Goal: Contribute content

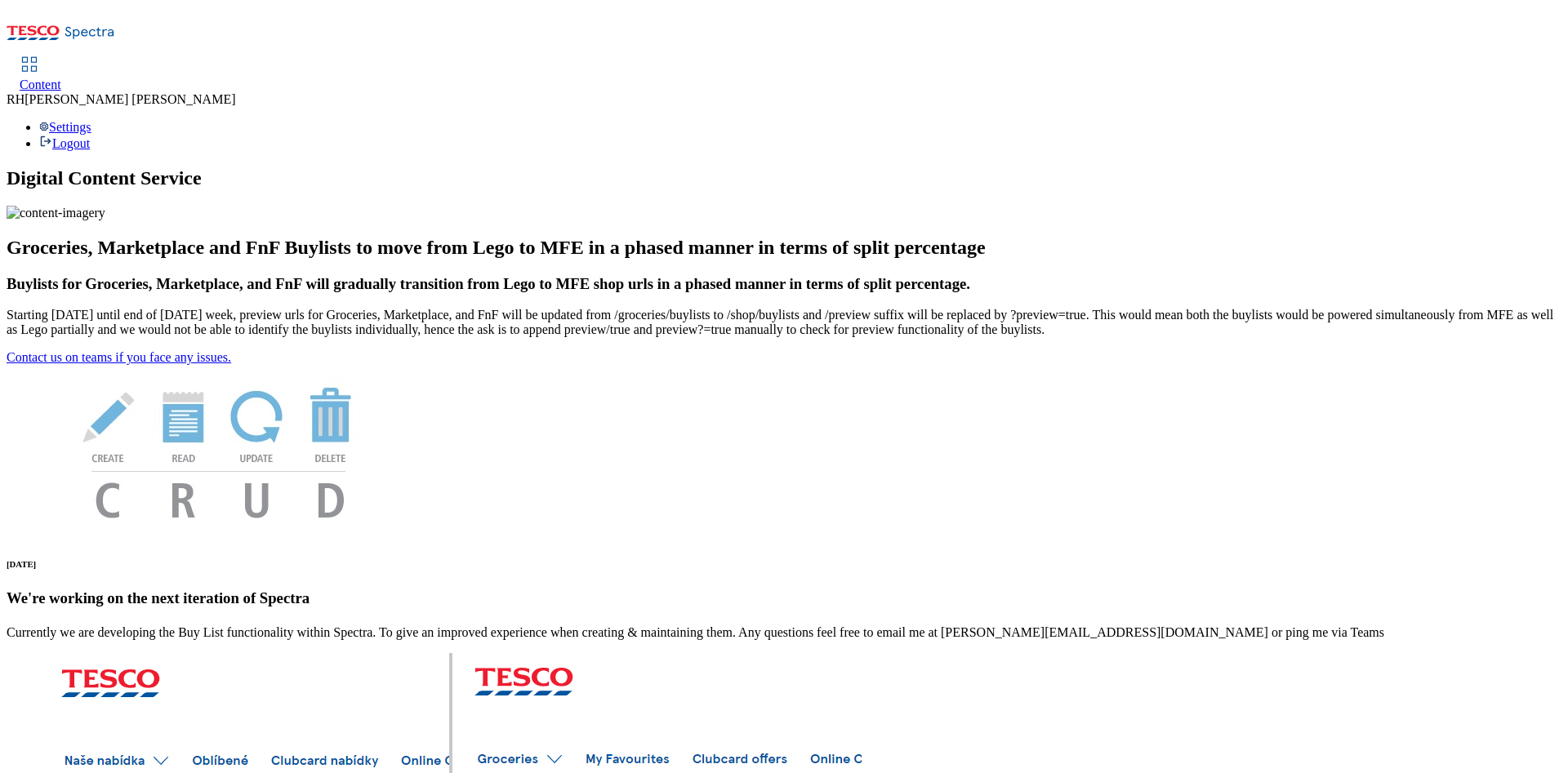
click at [61, 77] on span "Content" at bounding box center [41, 84] width 42 height 14
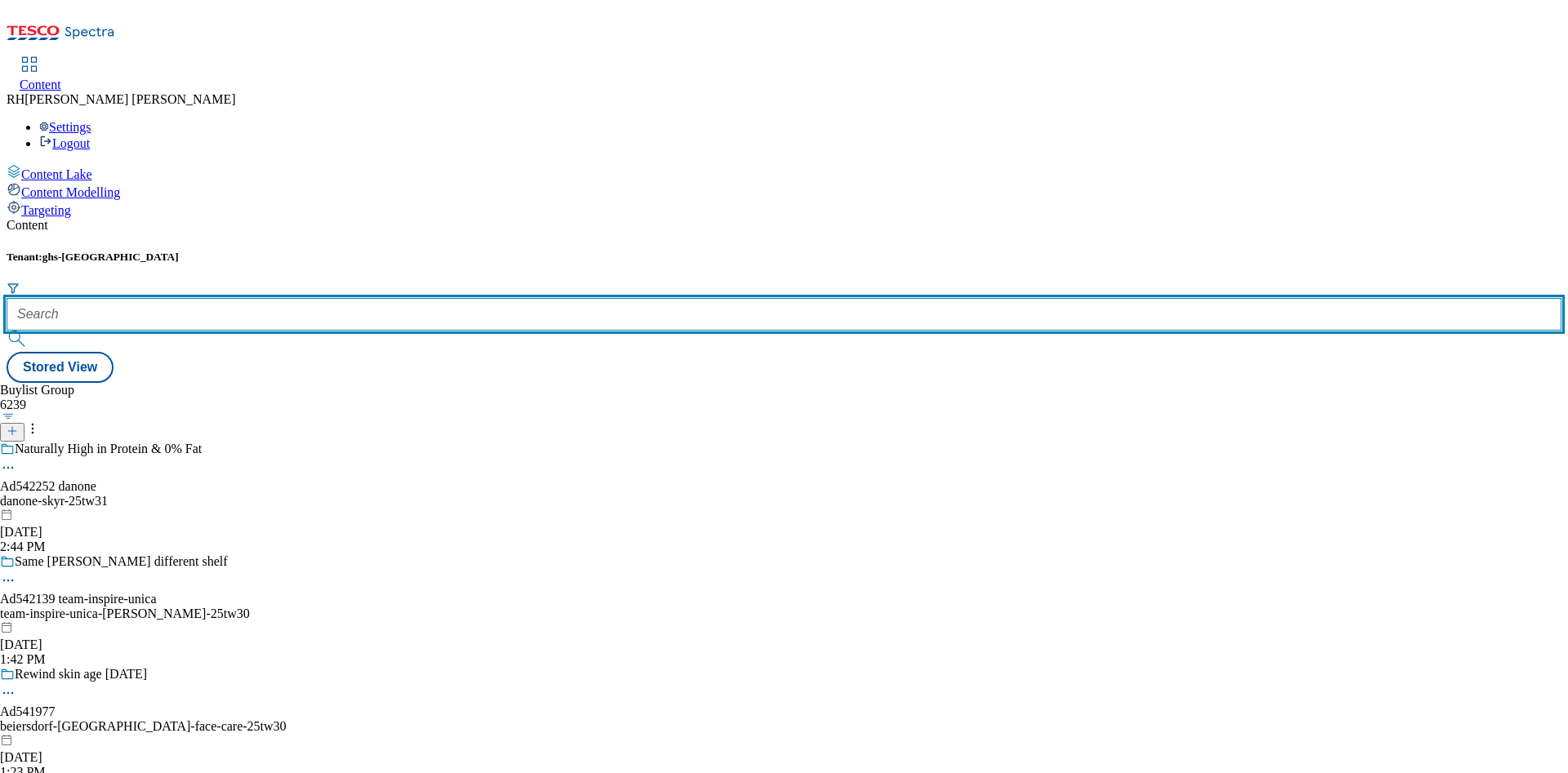
click at [341, 298] on input "text" at bounding box center [784, 314] width 1555 height 33
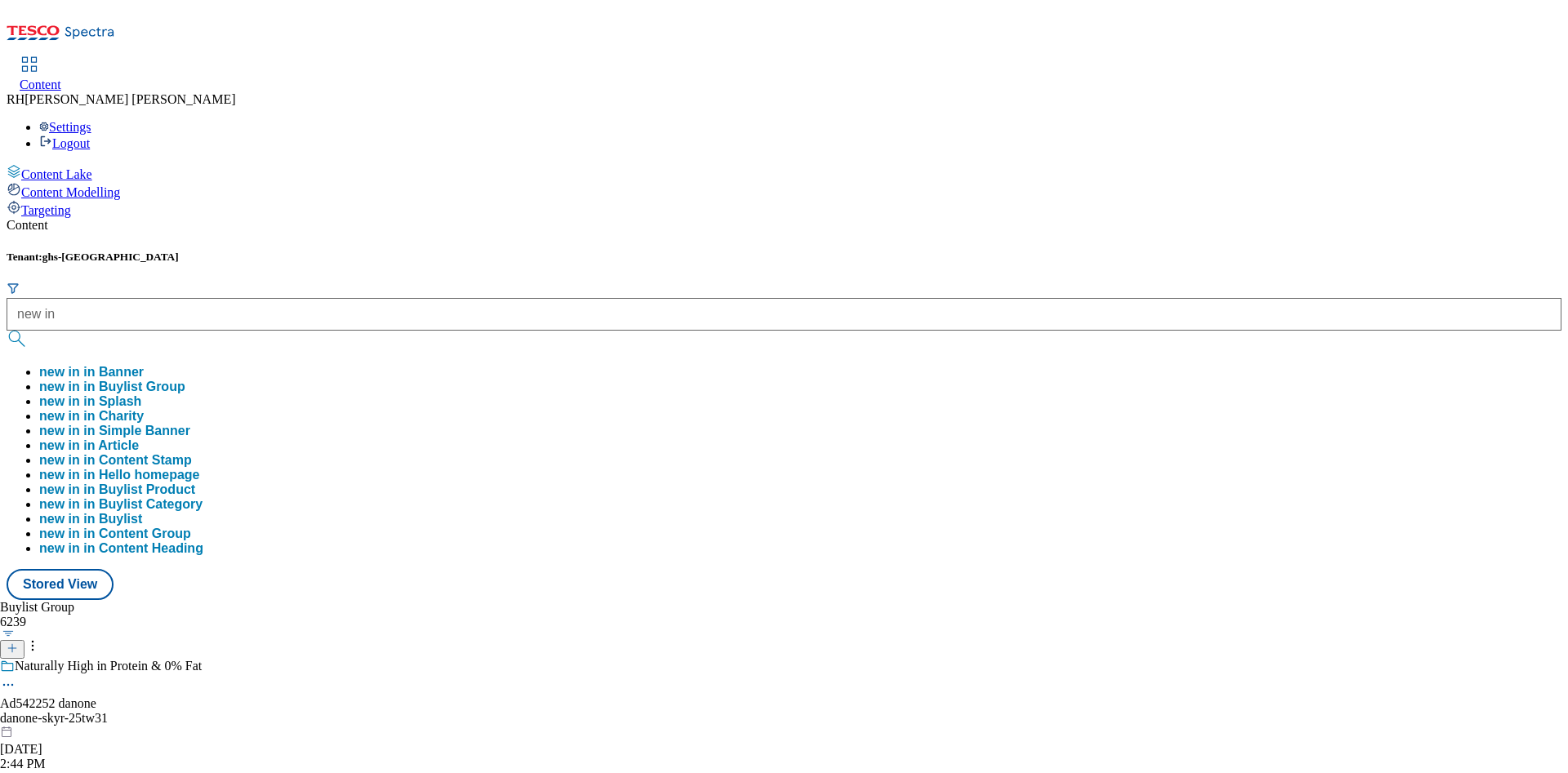
click at [144, 365] on button "new in in Banner" at bounding box center [91, 372] width 104 height 15
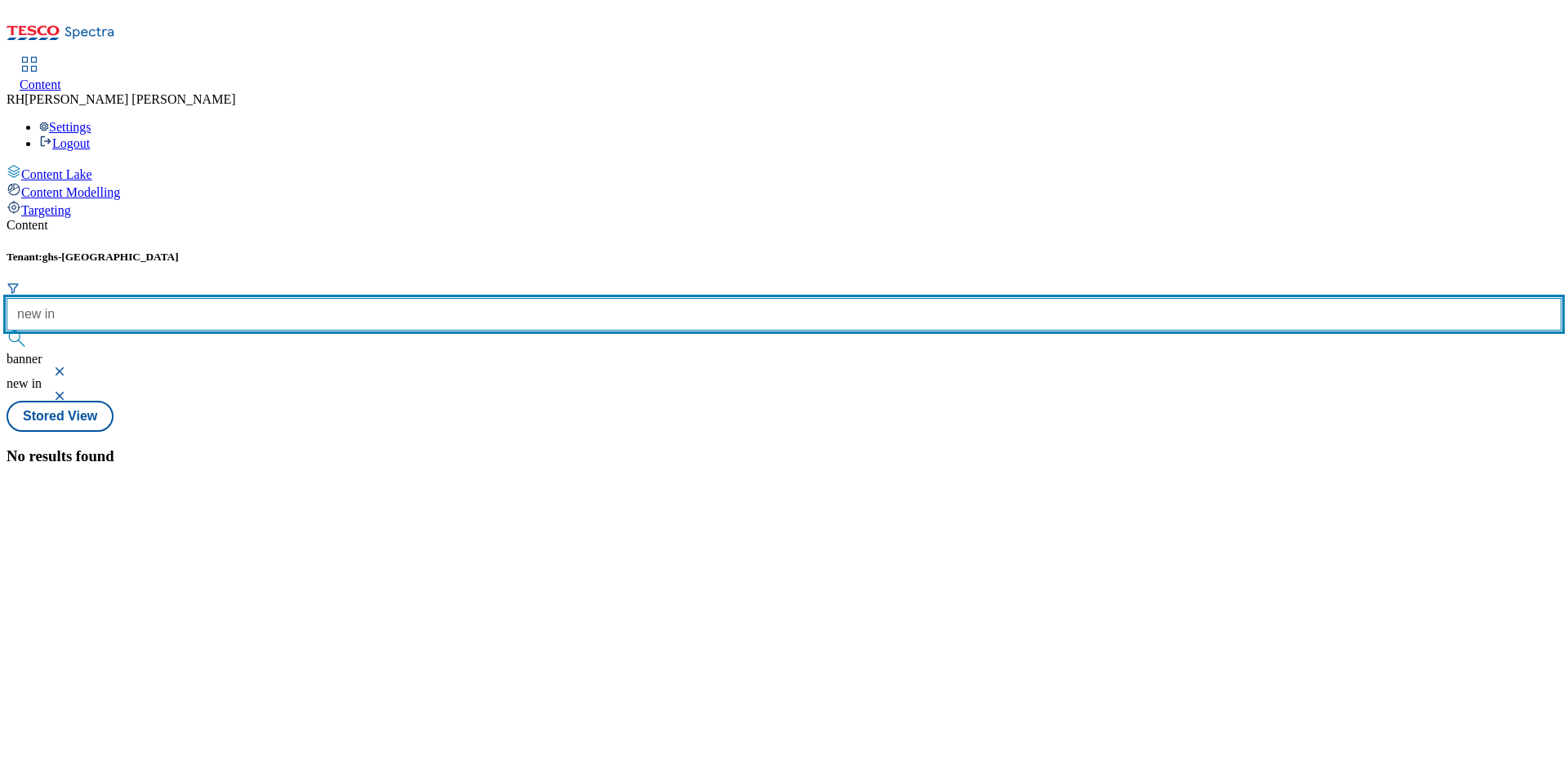
click at [387, 298] on input "new in" at bounding box center [784, 314] width 1555 height 33
click at [7, 331] on button "submit" at bounding box center [18, 339] width 23 height 16
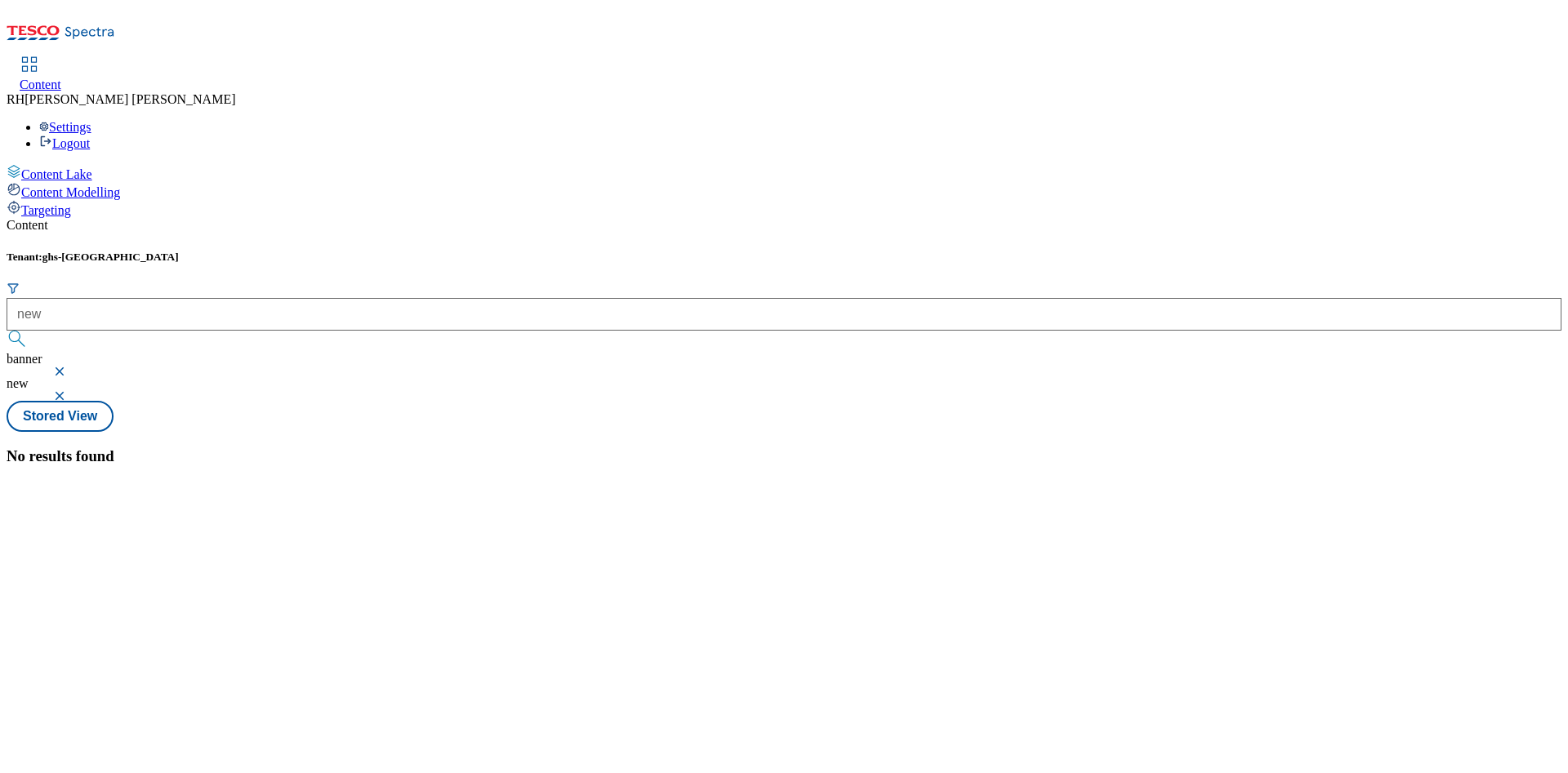
click at [69, 367] on button "button" at bounding box center [61, 372] width 16 height 10
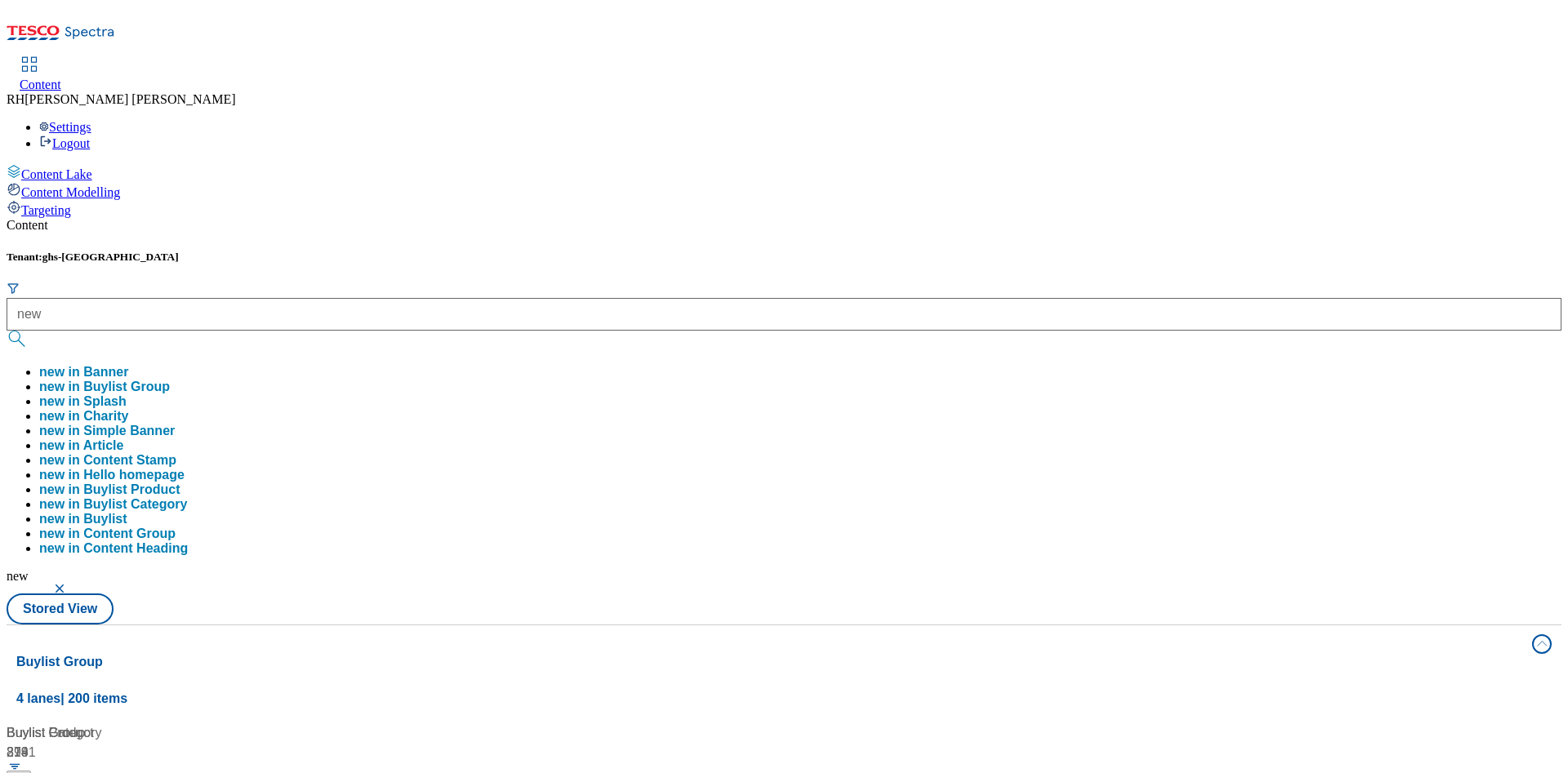
click at [169, 380] on button "new in Buylist Group" at bounding box center [105, 386] width 131 height 15
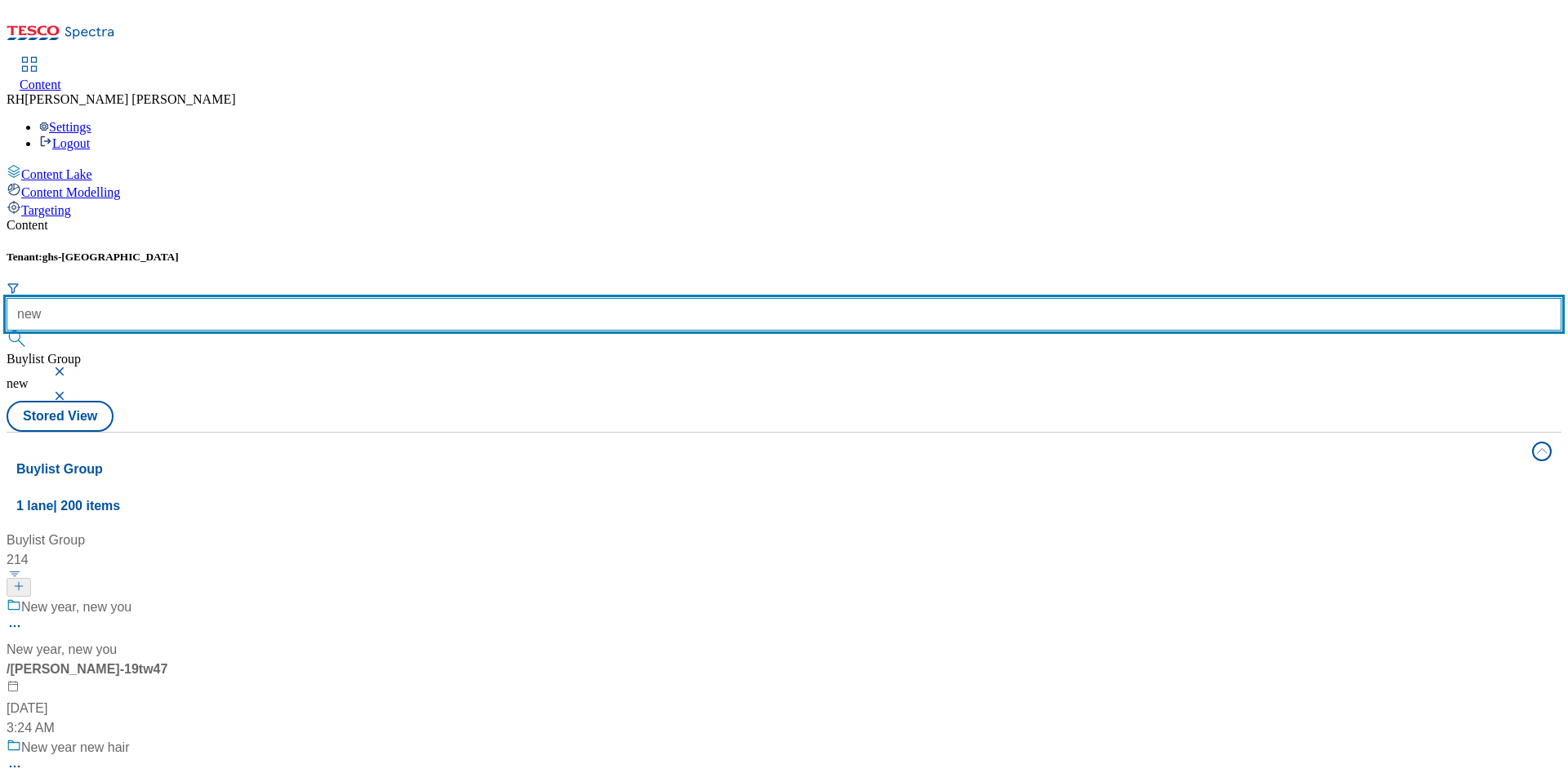
click at [394, 298] on input "new" at bounding box center [784, 314] width 1555 height 33
type input "new in"
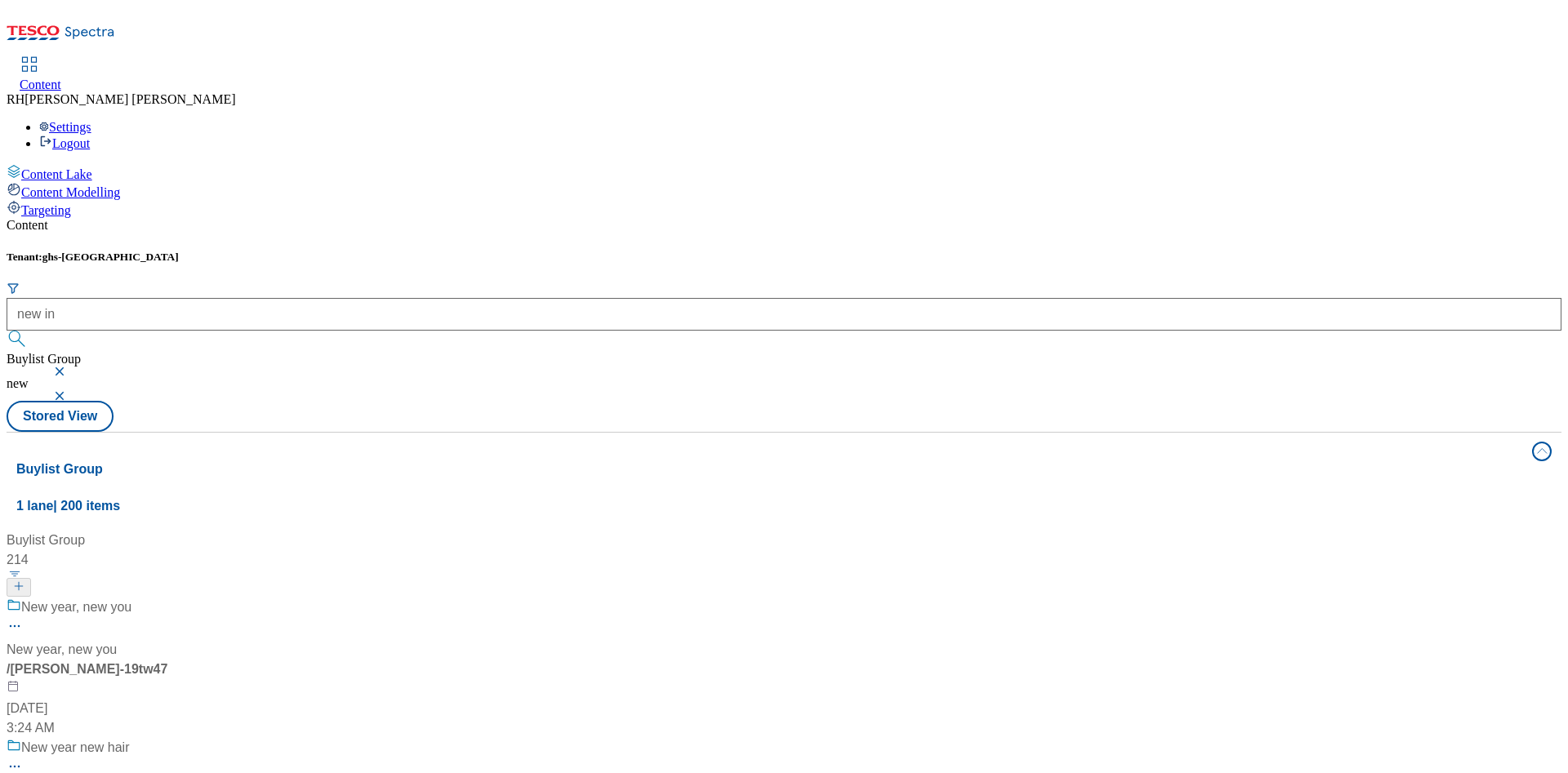
click at [69, 367] on button "button" at bounding box center [61, 372] width 16 height 10
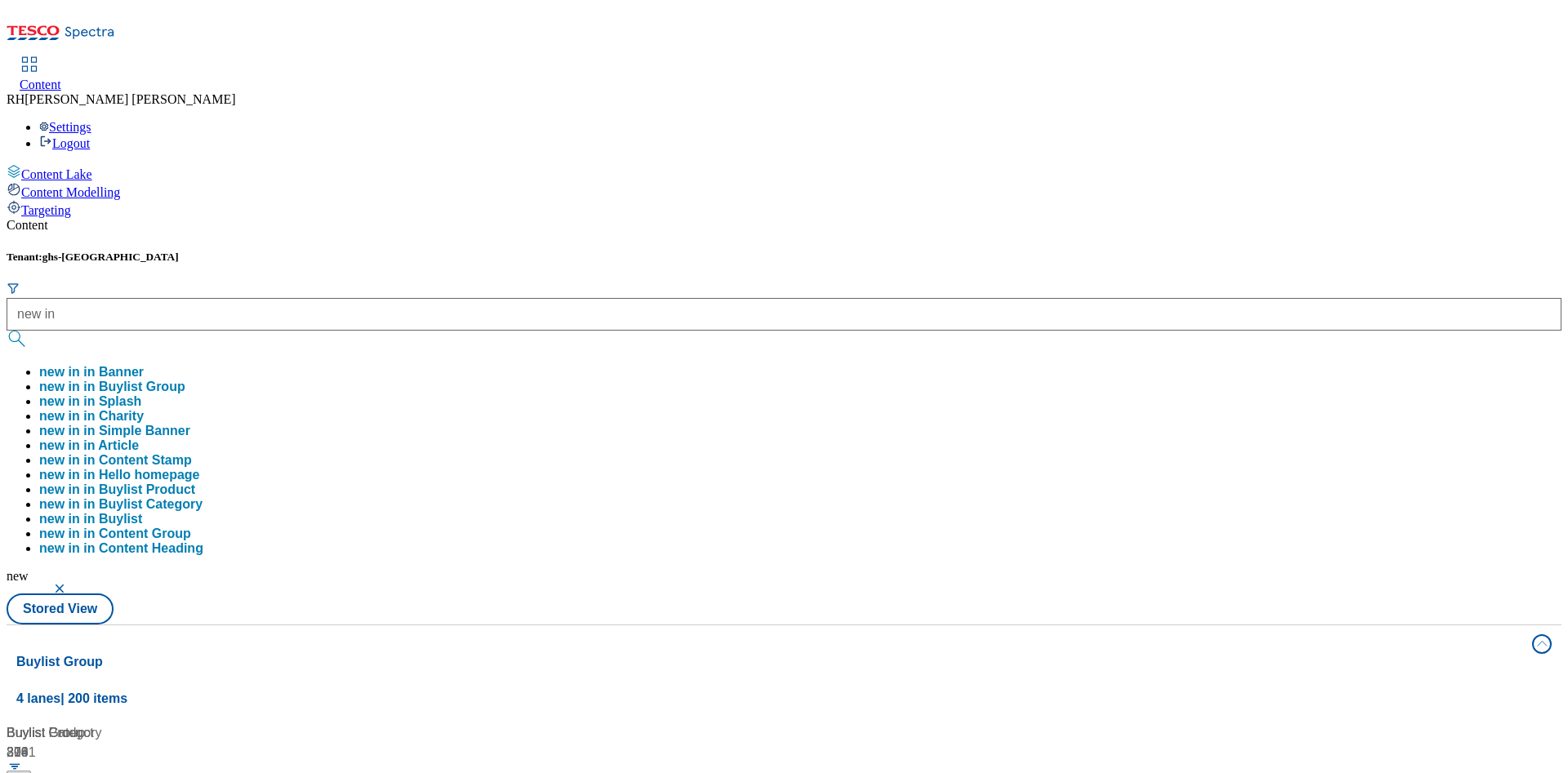
click at [69, 584] on button "button" at bounding box center [61, 589] width 16 height 10
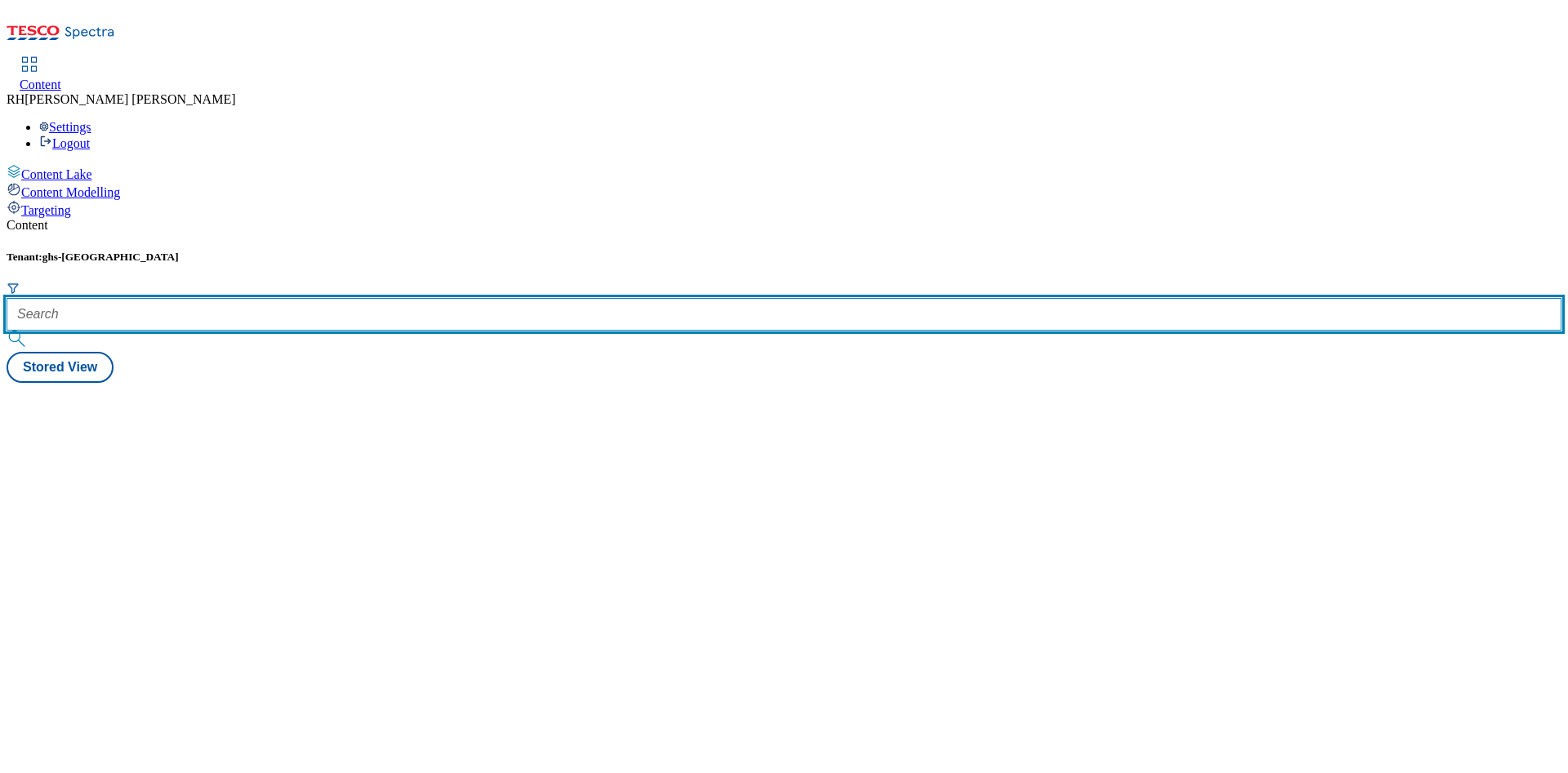
click at [415, 298] on input "text" at bounding box center [784, 314] width 1555 height 33
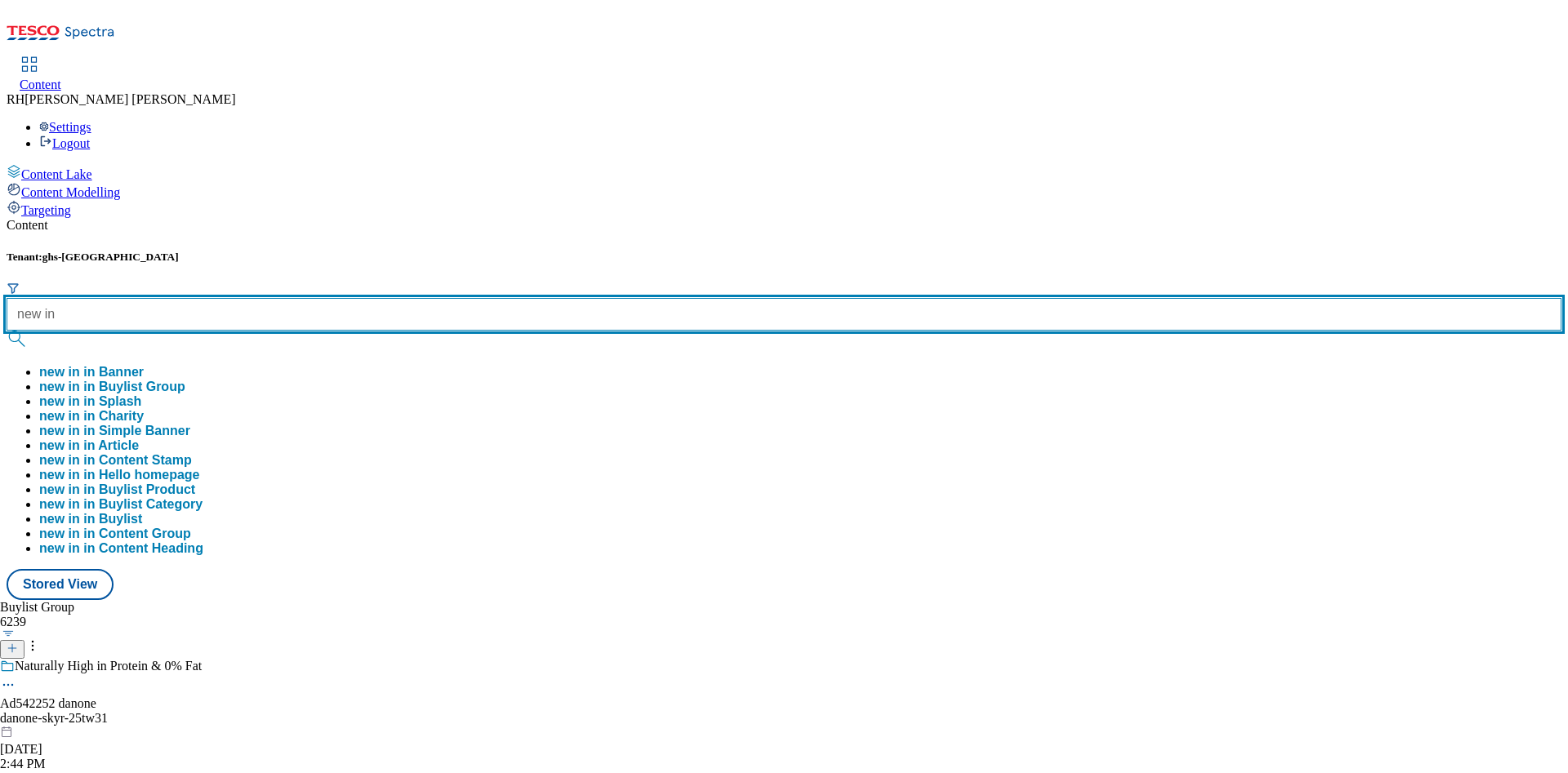
type input "new in"
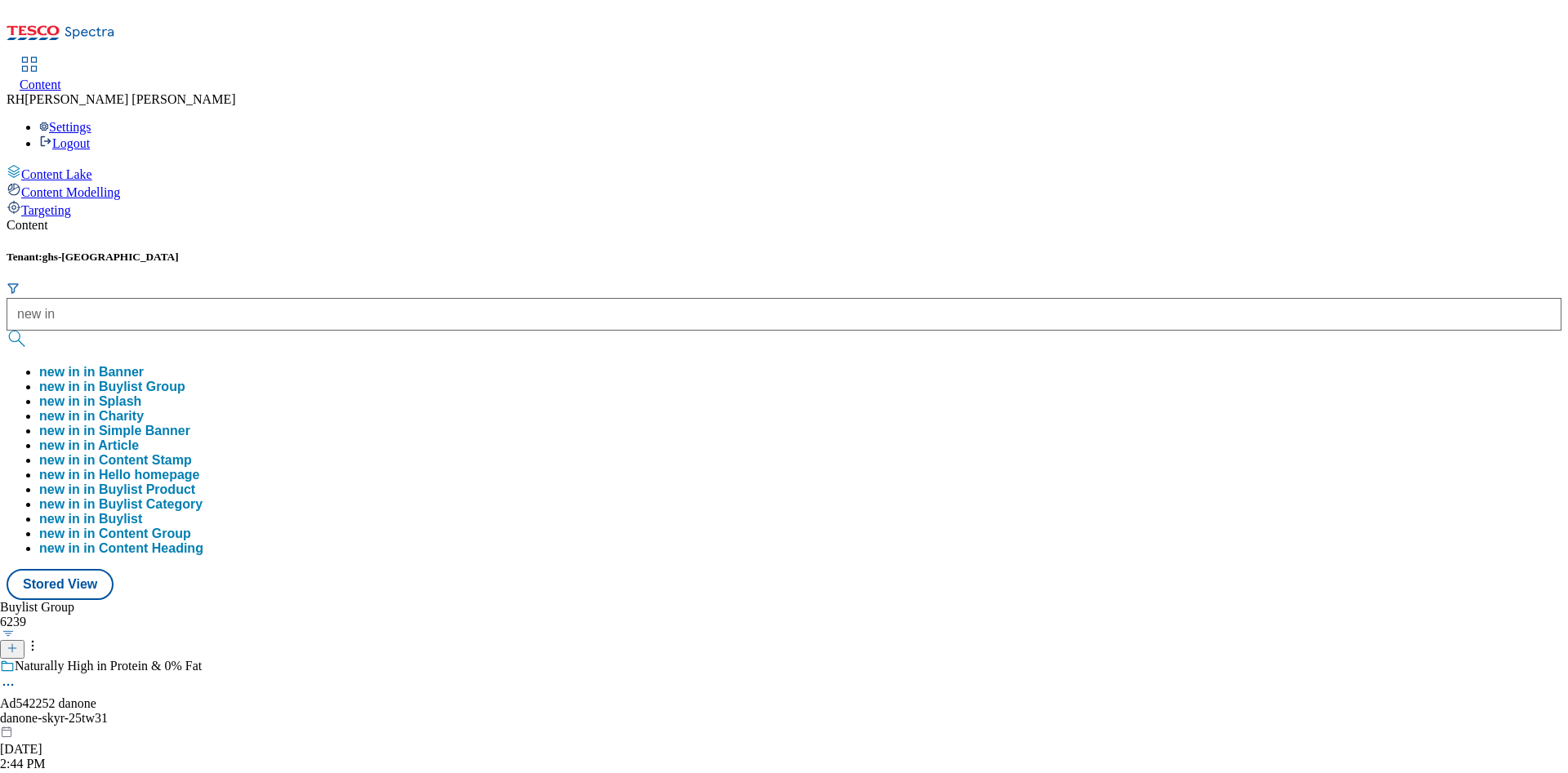
click at [185, 380] on button "new in in Buylist Group" at bounding box center [113, 386] width 147 height 15
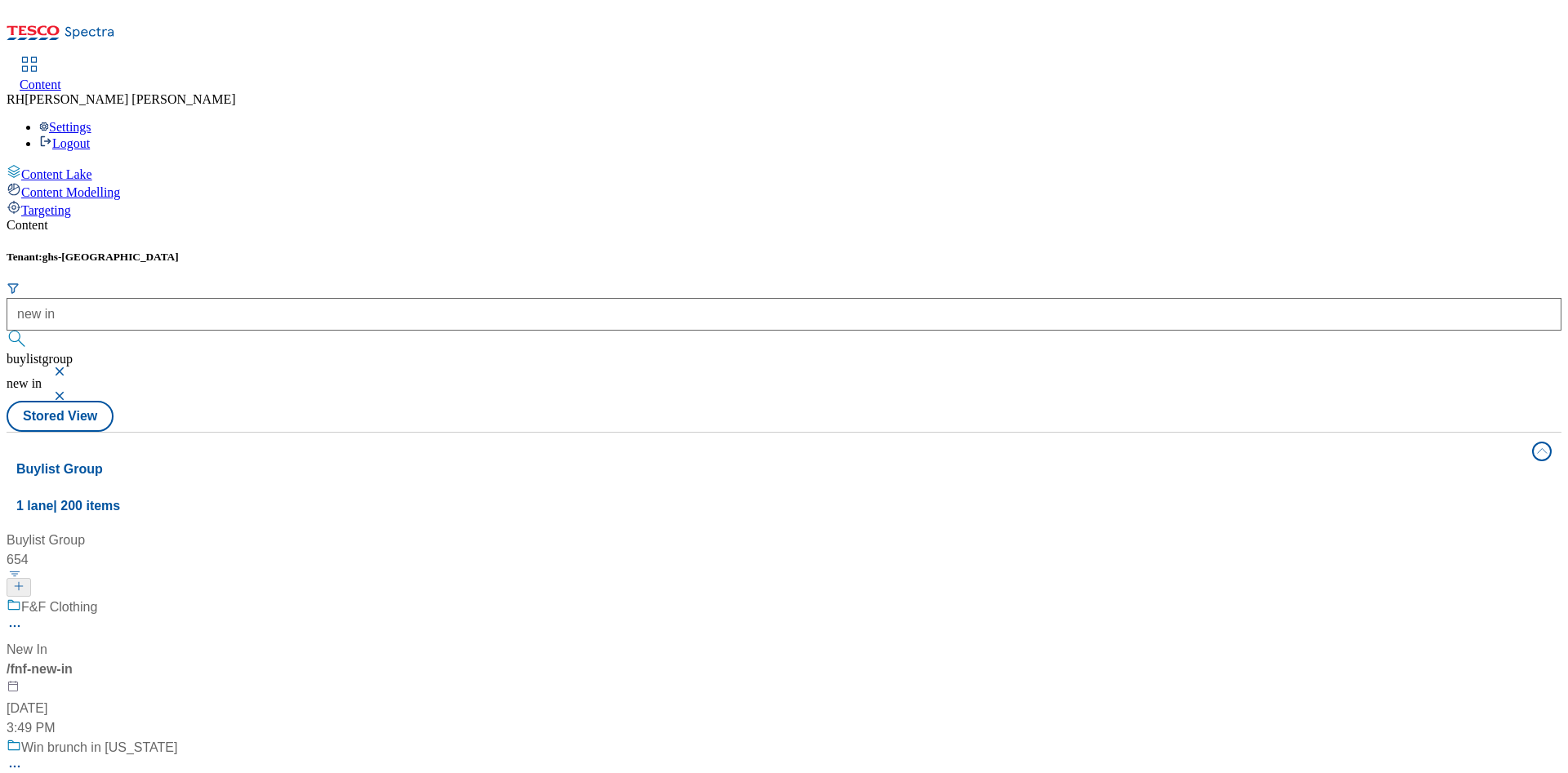
click at [97, 598] on div "F&F Clothing" at bounding box center [58, 607] width 76 height 20
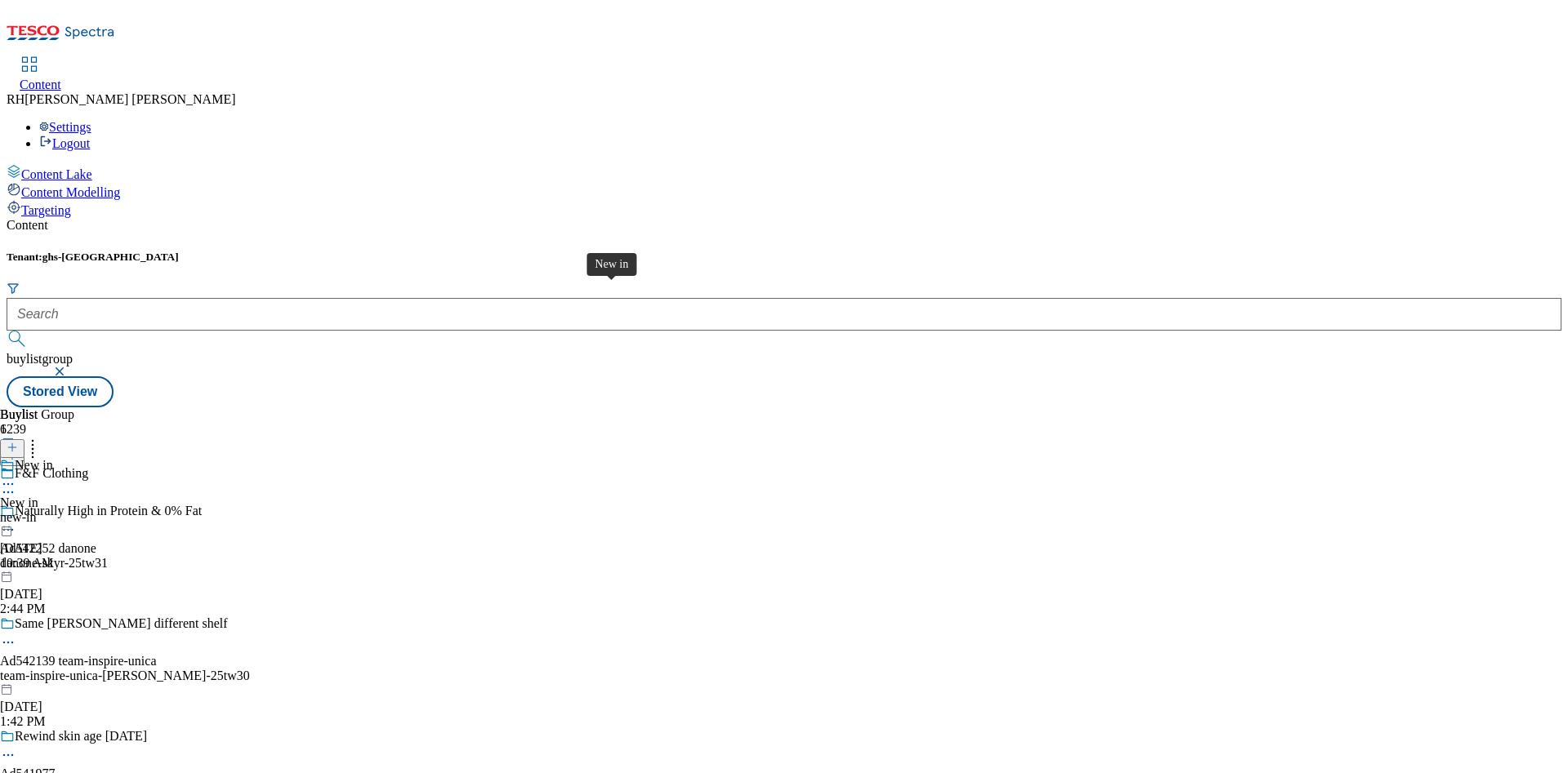
click at [39, 496] on span "New in" at bounding box center [19, 502] width 39 height 15
click at [99, 510] on div "women" at bounding box center [50, 517] width 99 height 15
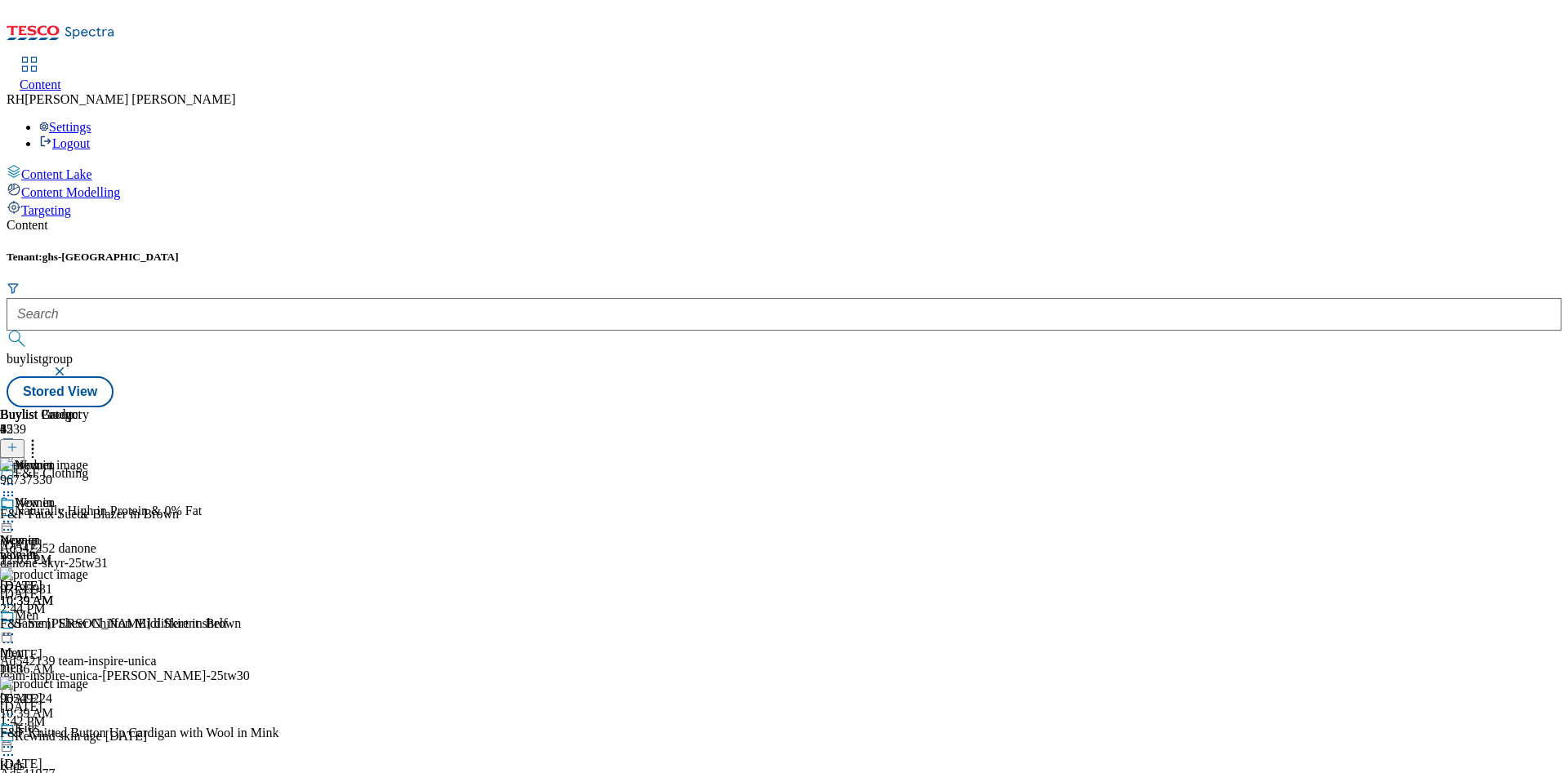
click at [12, 444] on line at bounding box center [12, 448] width 0 height 8
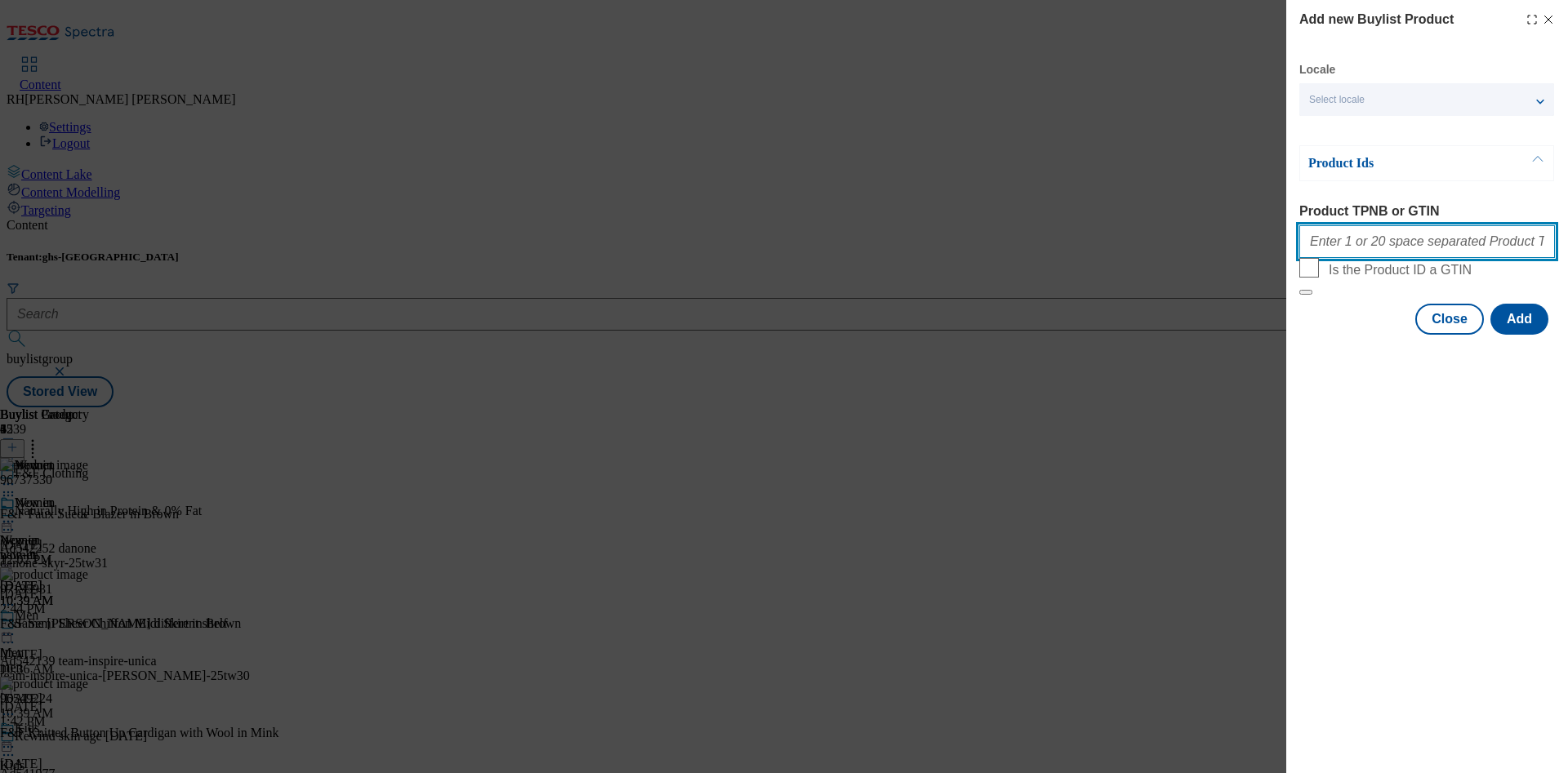
click at [1367, 240] on input "Product TPNB or GTIN" at bounding box center [1427, 241] width 256 height 33
paste input "96800474"
type input "96800474"
click at [1521, 335] on button "Add" at bounding box center [1519, 319] width 58 height 31
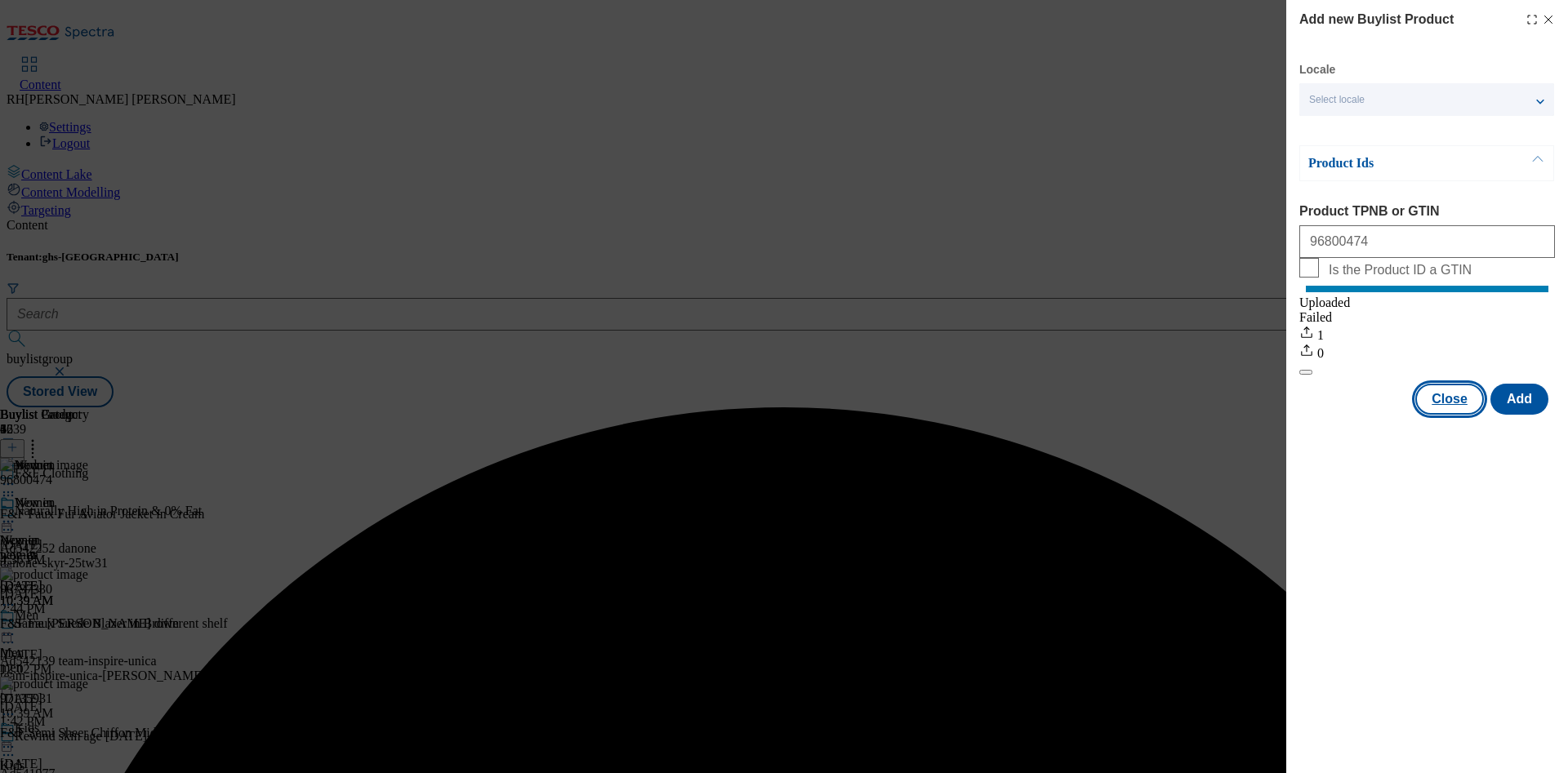
click at [1454, 408] on button "Close" at bounding box center [1449, 398] width 68 height 31
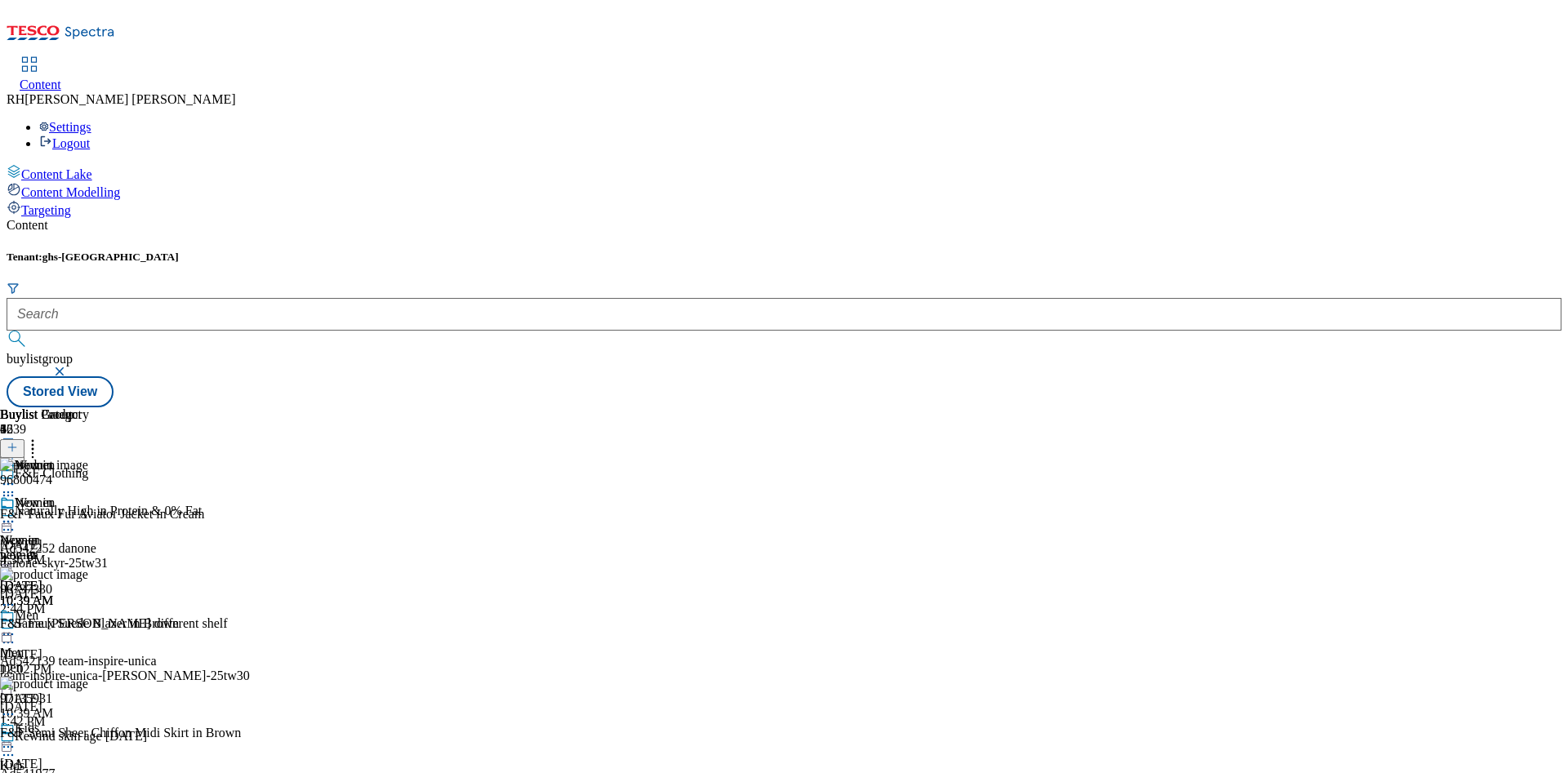
click at [16, 513] on icon at bounding box center [8, 521] width 16 height 16
click at [69, 550] on span "Edit" at bounding box center [59, 556] width 19 height 12
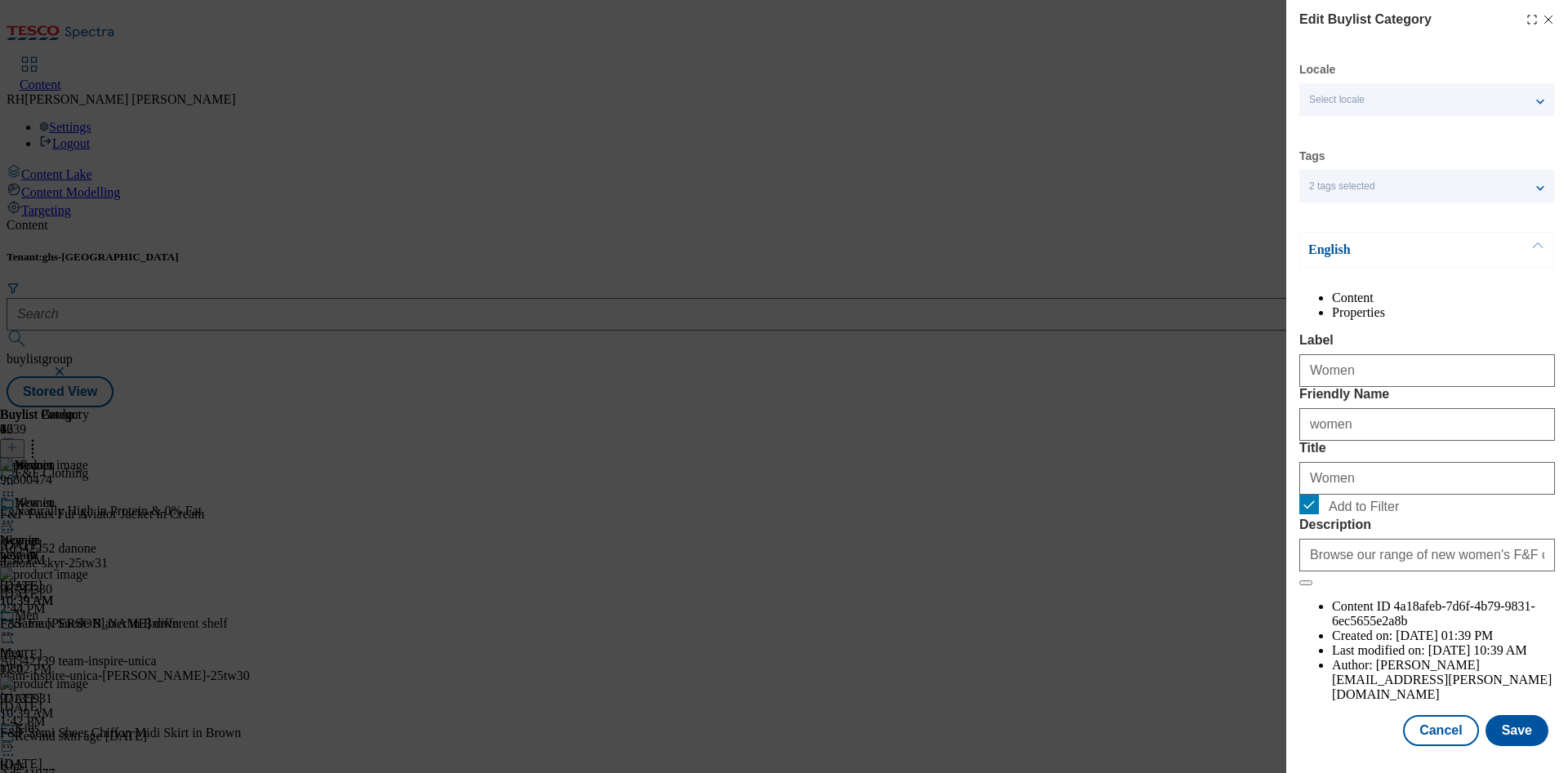
scroll to position [49, 0]
click at [1502, 716] on button "Save" at bounding box center [1516, 730] width 62 height 31
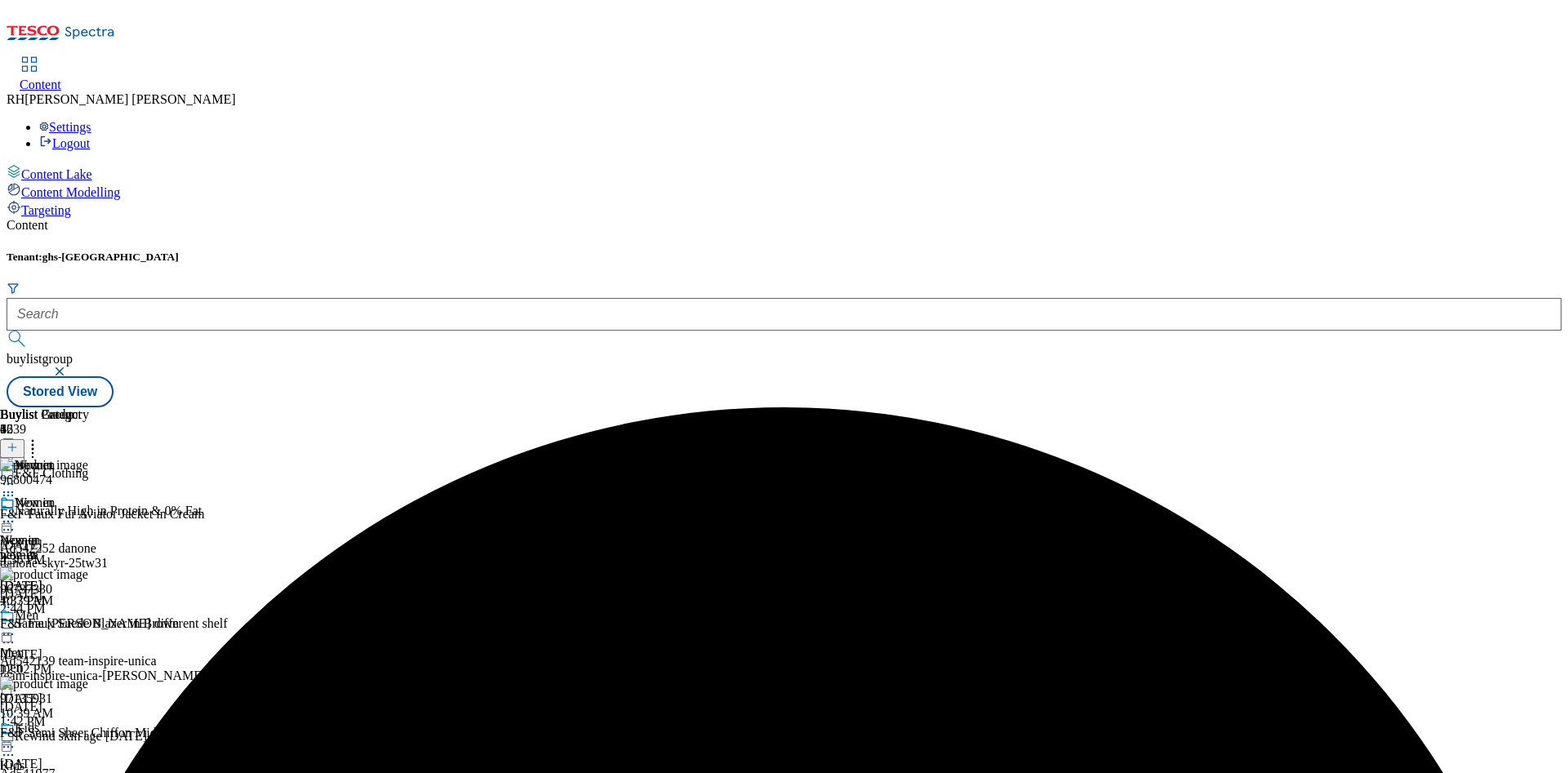
click at [16, 513] on icon at bounding box center [8, 521] width 16 height 16
click at [89, 625] on span "Preview" at bounding box center [69, 631] width 39 height 12
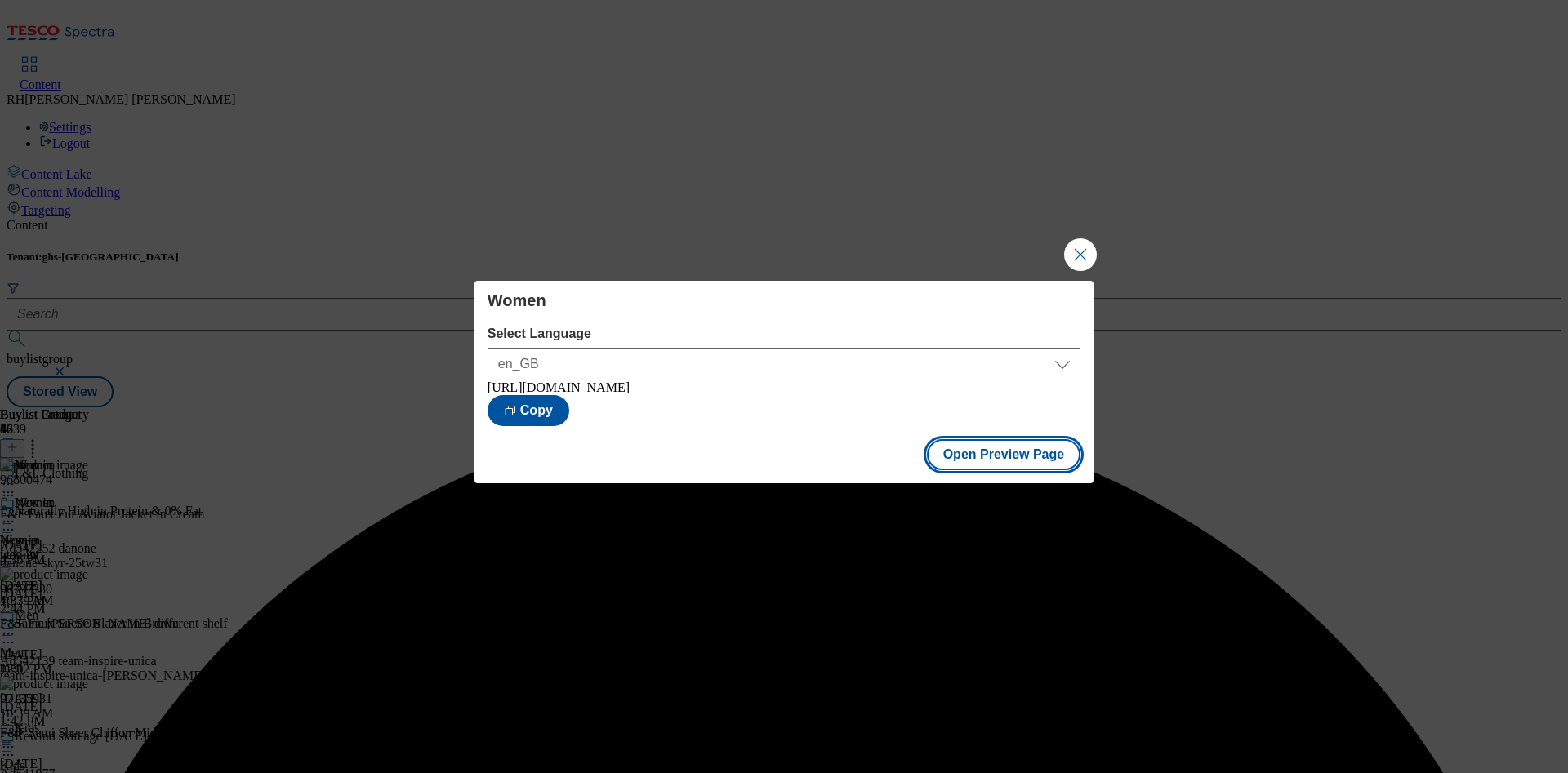
click at [985, 456] on button "Open Preview Page" at bounding box center [1004, 454] width 155 height 31
click at [1082, 242] on button "Close Modal" at bounding box center [1080, 255] width 33 height 33
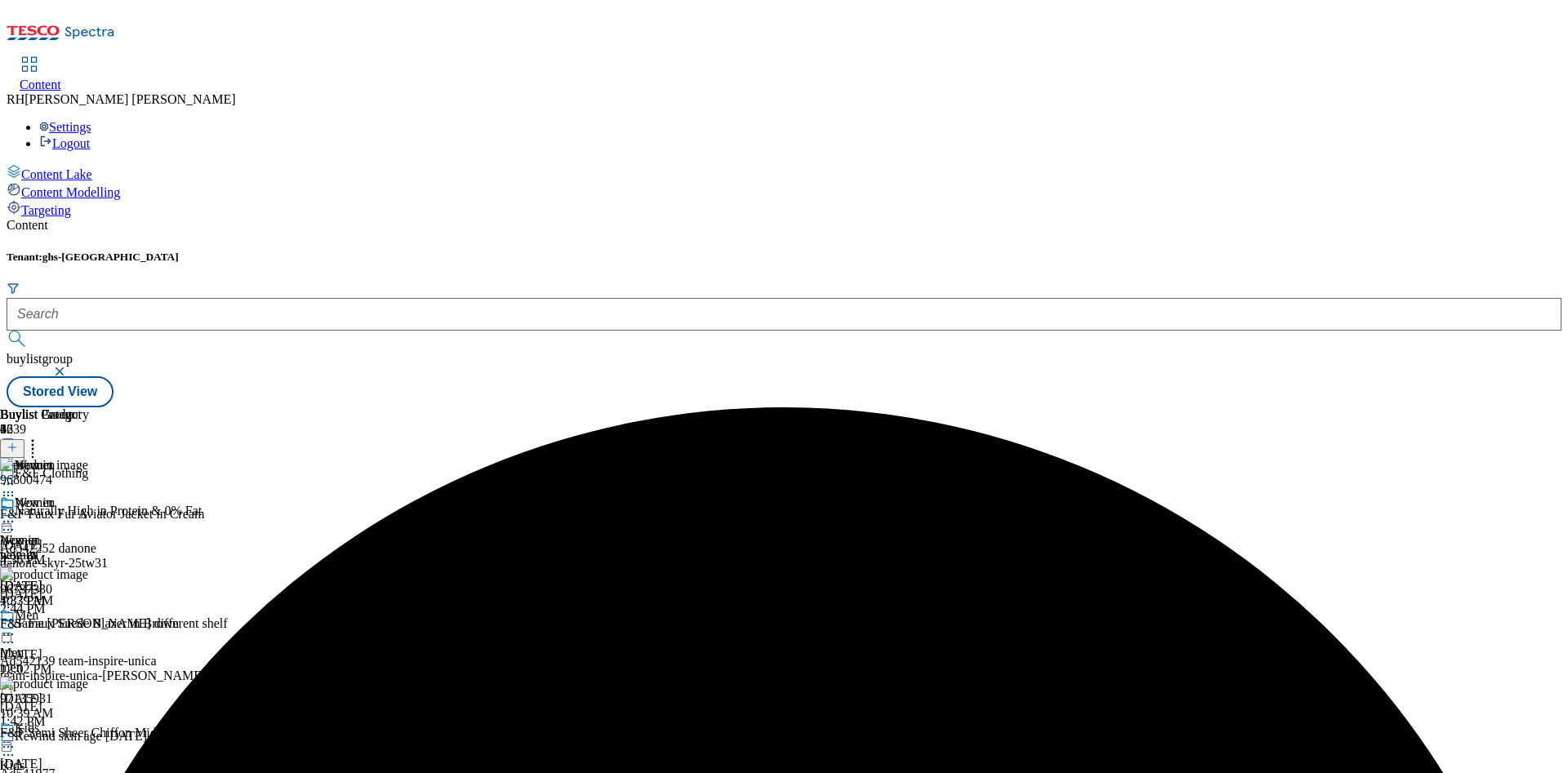
click at [16, 513] on icon at bounding box center [8, 521] width 16 height 16
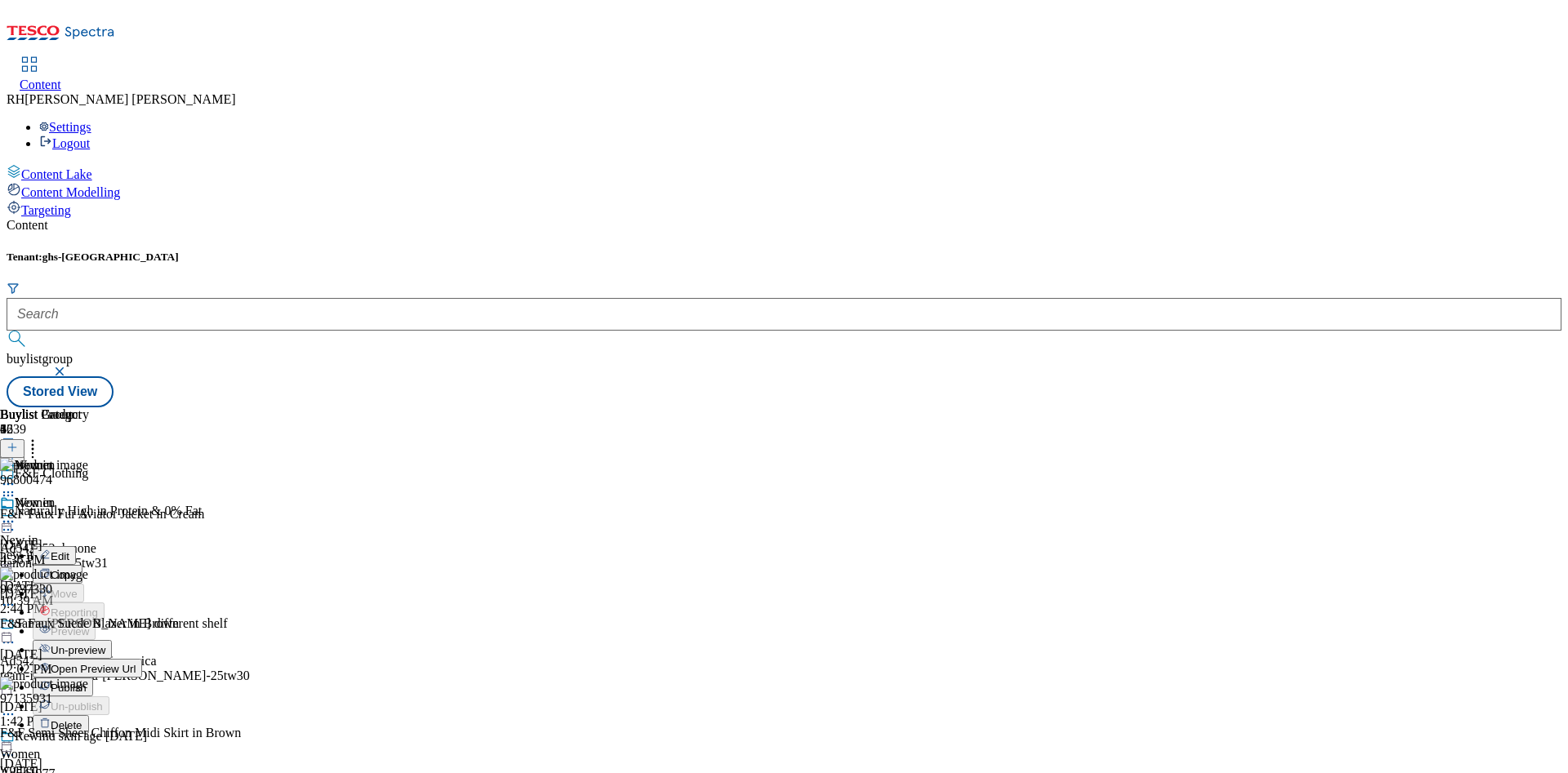
click at [86, 682] on span "Publish" at bounding box center [68, 688] width 36 height 12
